Goal: Transaction & Acquisition: Obtain resource

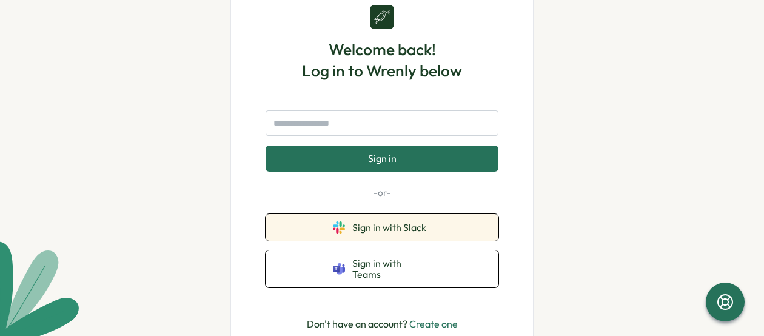
click at [448, 228] on button "Sign in with Slack" at bounding box center [382, 227] width 233 height 27
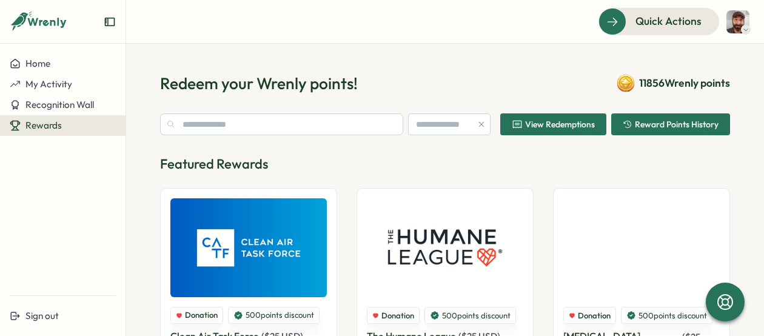
type input "******"
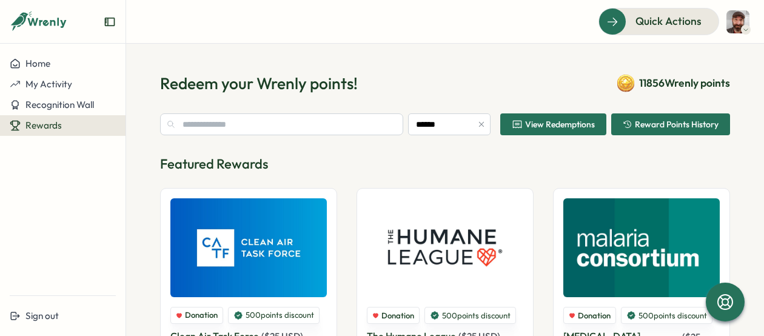
click at [643, 86] on span "11856 Wrenly points" at bounding box center [684, 83] width 91 height 16
click at [672, 82] on span "11856 Wrenly points" at bounding box center [684, 83] width 91 height 16
click at [653, 121] on span "Reward Points History" at bounding box center [677, 124] width 84 height 8
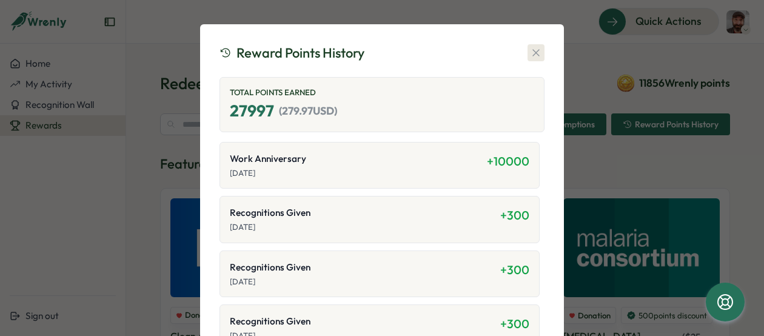
click at [533, 52] on icon "button" at bounding box center [536, 53] width 12 height 12
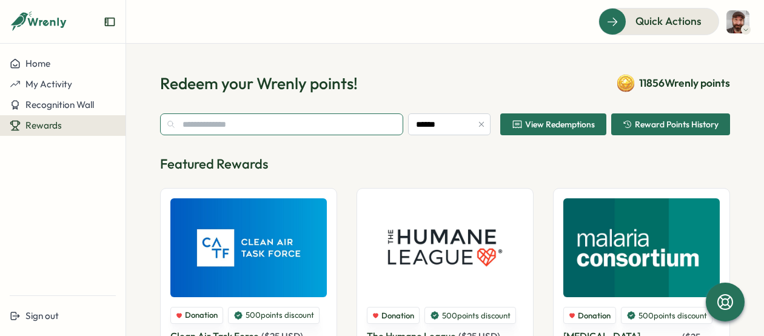
click at [277, 119] on input "text" at bounding box center [281, 124] width 243 height 22
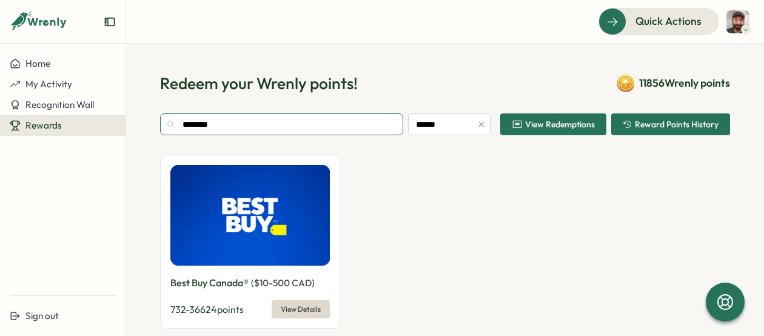
type input "********"
click at [289, 204] on img at bounding box center [250, 215] width 160 height 101
click at [301, 304] on span "View Details" at bounding box center [301, 309] width 40 height 17
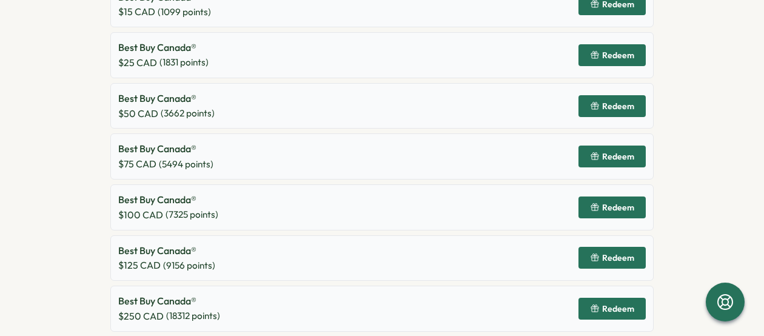
scroll to position [658, 0]
